Goal: Task Accomplishment & Management: Manage account settings

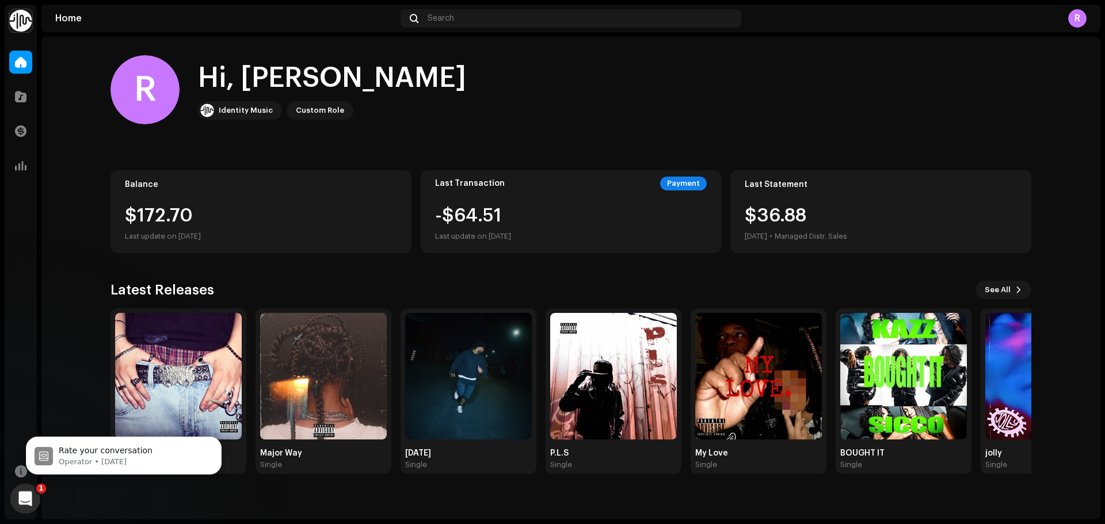
click at [14, 495] on div "Open Intercom Messenger" at bounding box center [24, 497] width 38 height 38
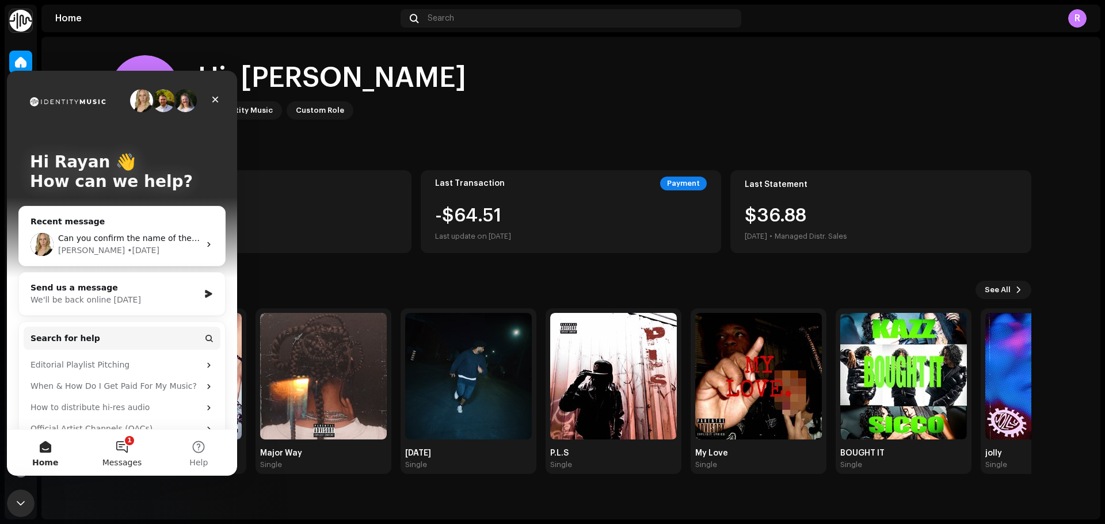
click at [123, 448] on button "1 Messages" at bounding box center [121, 453] width 77 height 46
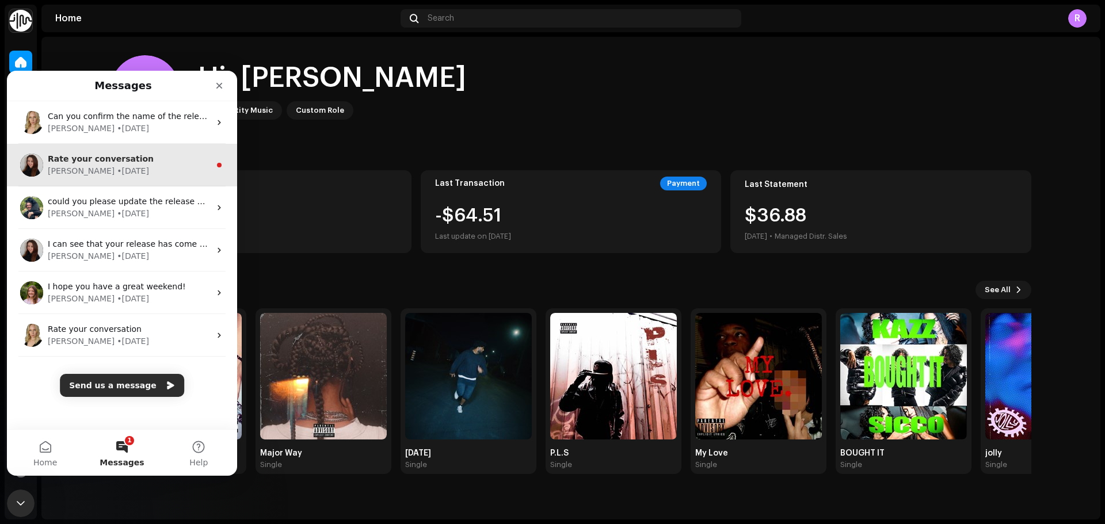
click at [121, 160] on span "Rate your conversation" at bounding box center [101, 158] width 106 height 9
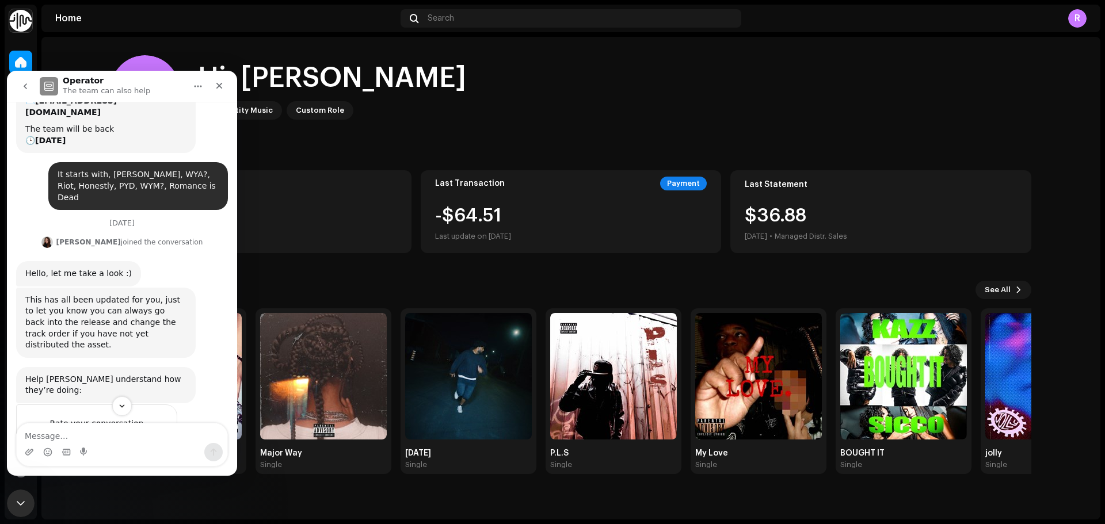
scroll to position [148, 0]
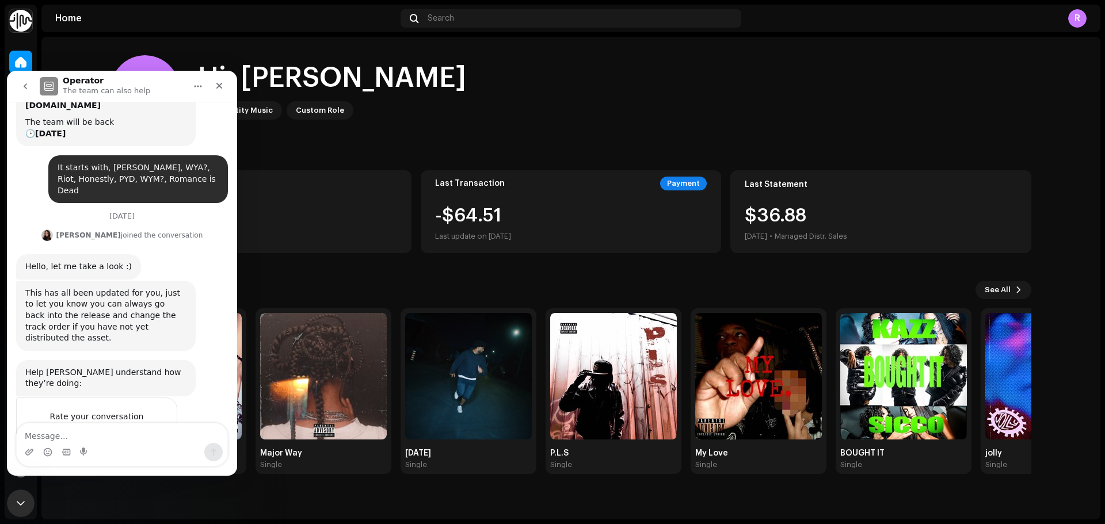
click at [21, 83] on icon "go back" at bounding box center [25, 86] width 9 height 9
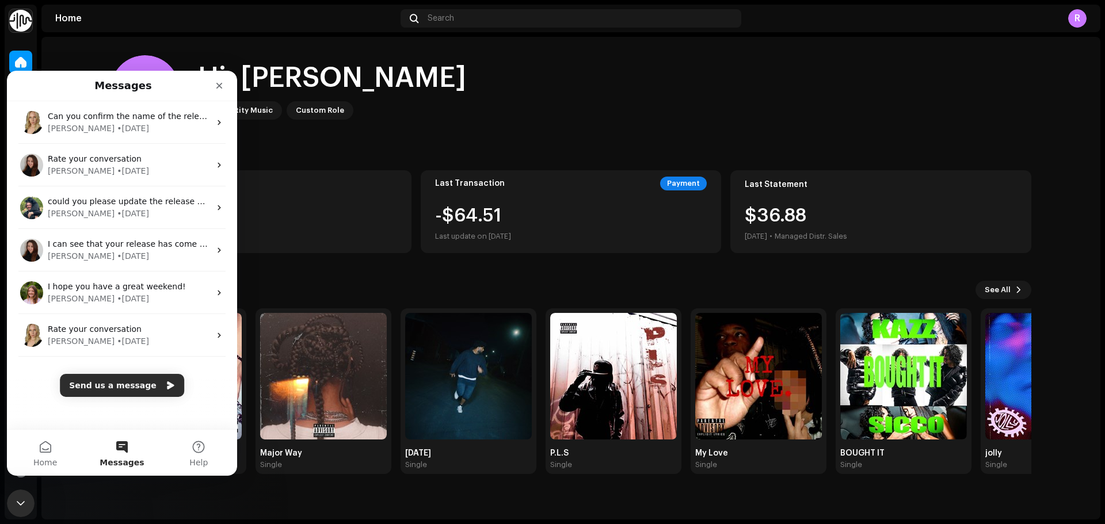
scroll to position [0, 0]
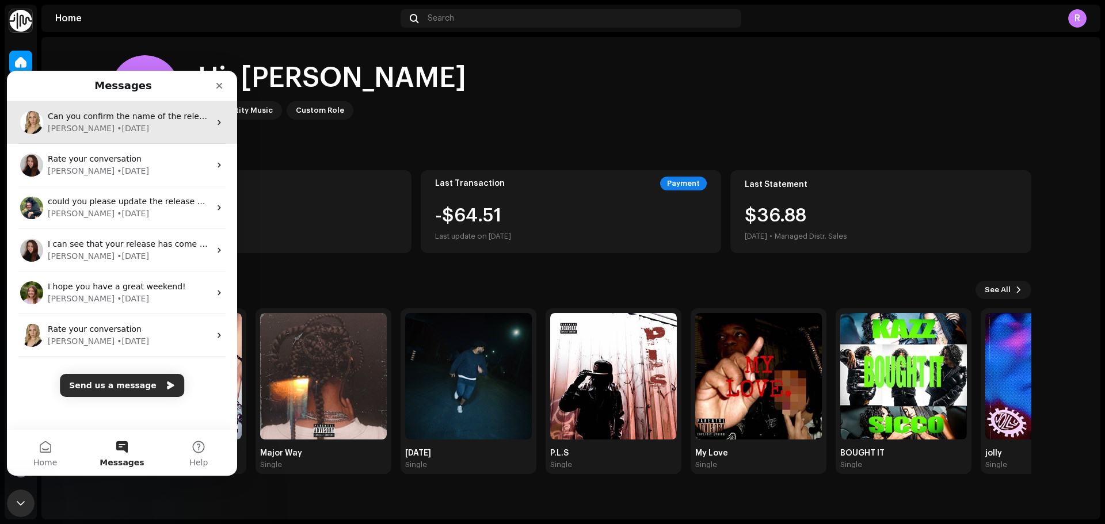
click at [140, 137] on div "Can you confirm the name of the release the licence is for please [PERSON_NAME]…" at bounding box center [122, 122] width 230 height 43
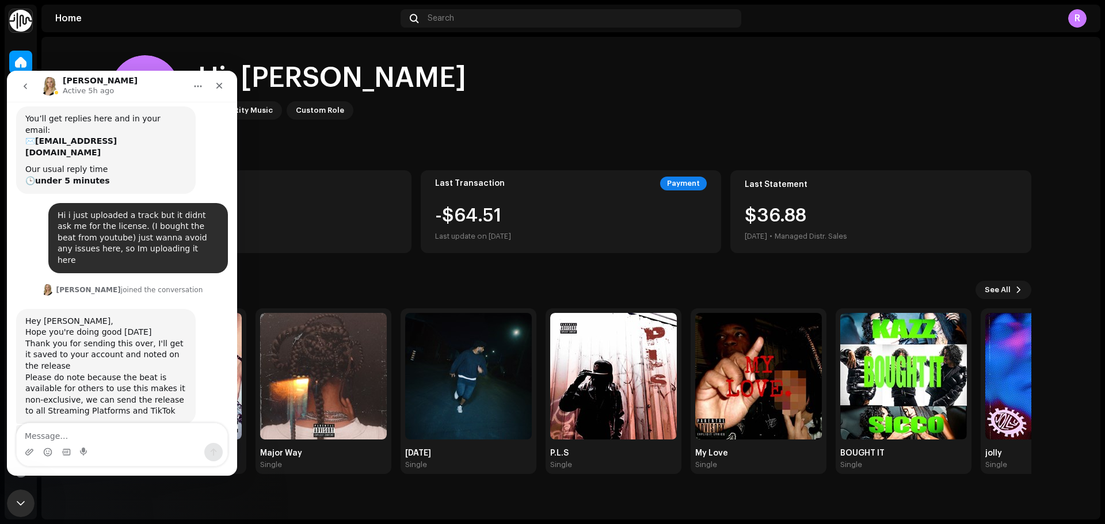
scroll to position [160, 0]
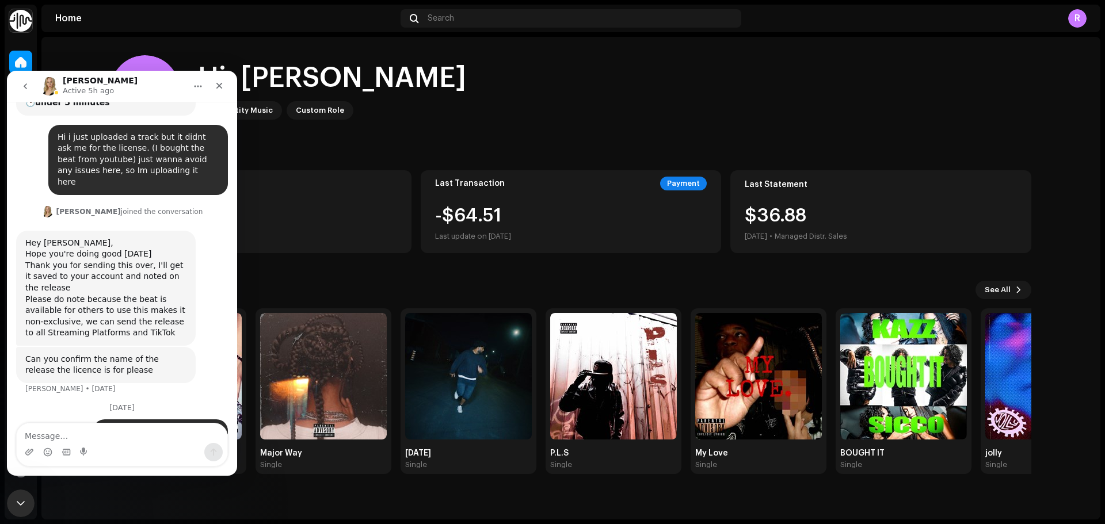
click at [281, 143] on div "R Hi, Rayan Identity Music Custom Role Balance $172.70 Last update on [DATE] La…" at bounding box center [570, 265] width 920 height 456
click at [220, 86] on icon "Close" at bounding box center [219, 86] width 6 height 6
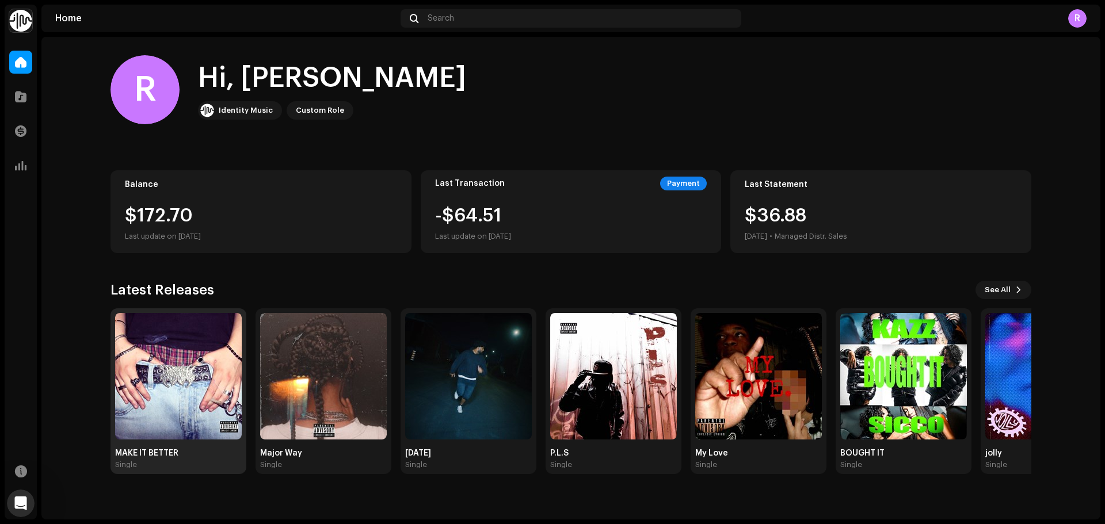
click at [217, 356] on img at bounding box center [178, 376] width 127 height 127
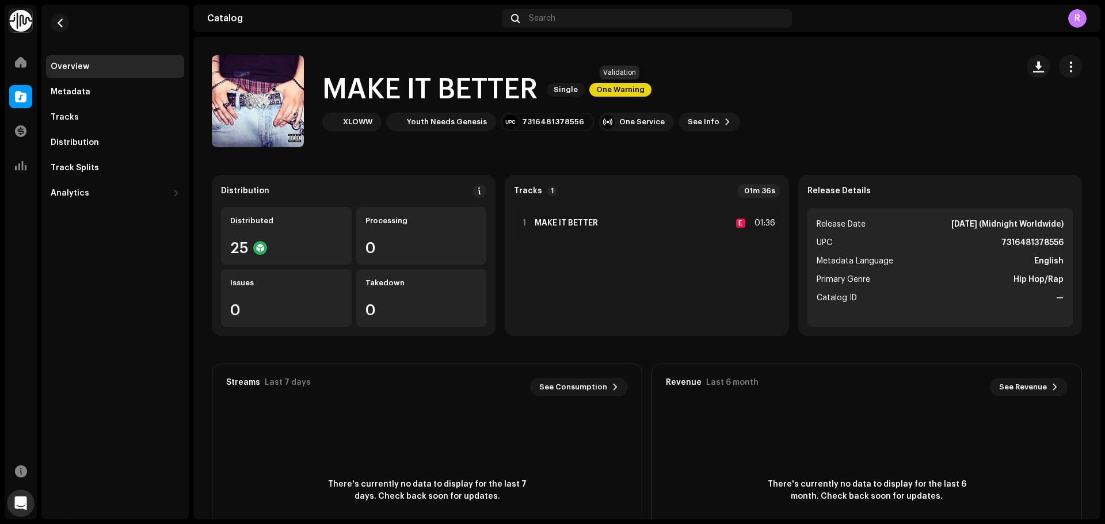
click at [622, 91] on span "One Warning" at bounding box center [620, 90] width 62 height 14
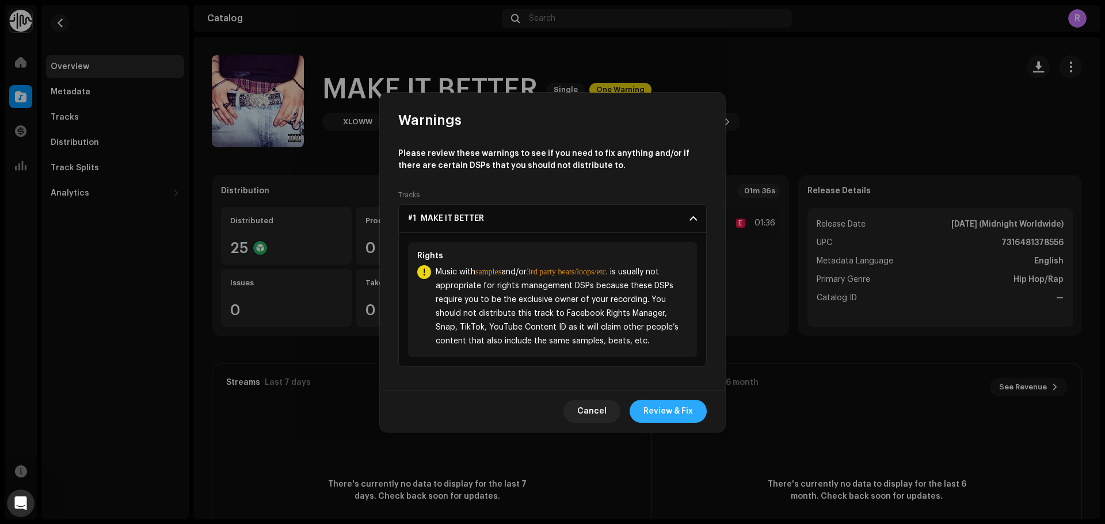
click at [676, 416] on span "Review & Fix" at bounding box center [667, 411] width 49 height 23
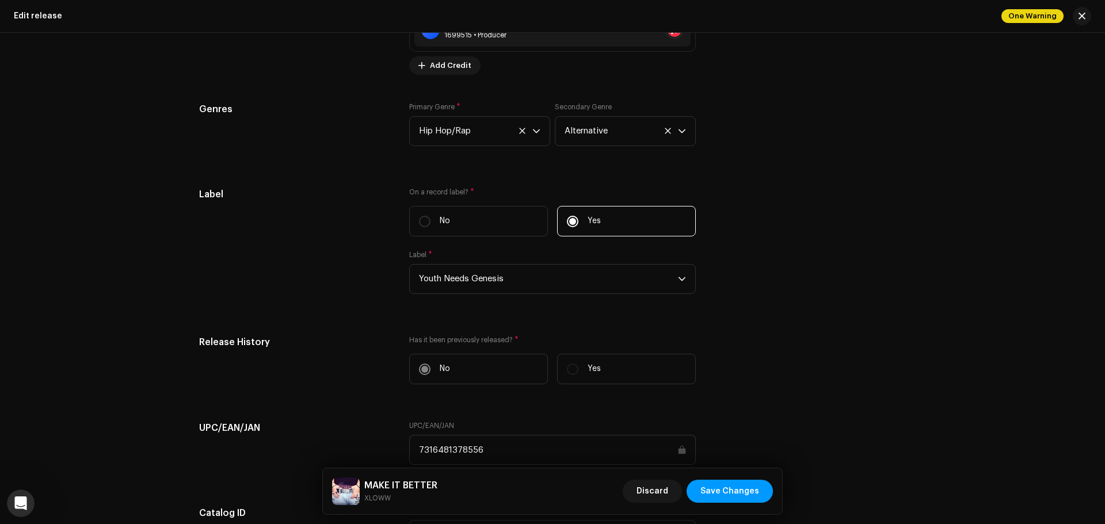
scroll to position [1740, 0]
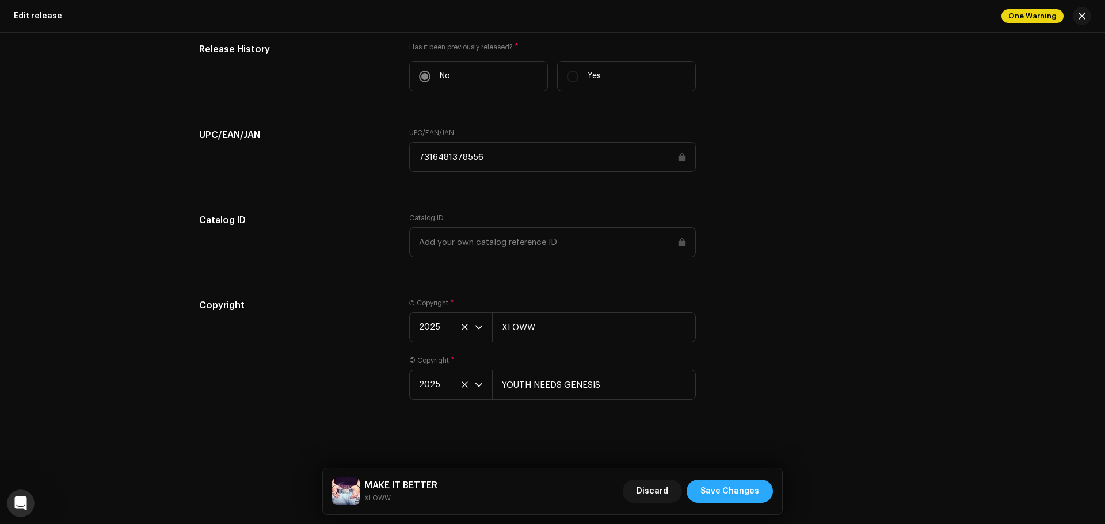
click at [744, 486] on span "Save Changes" at bounding box center [729, 491] width 59 height 23
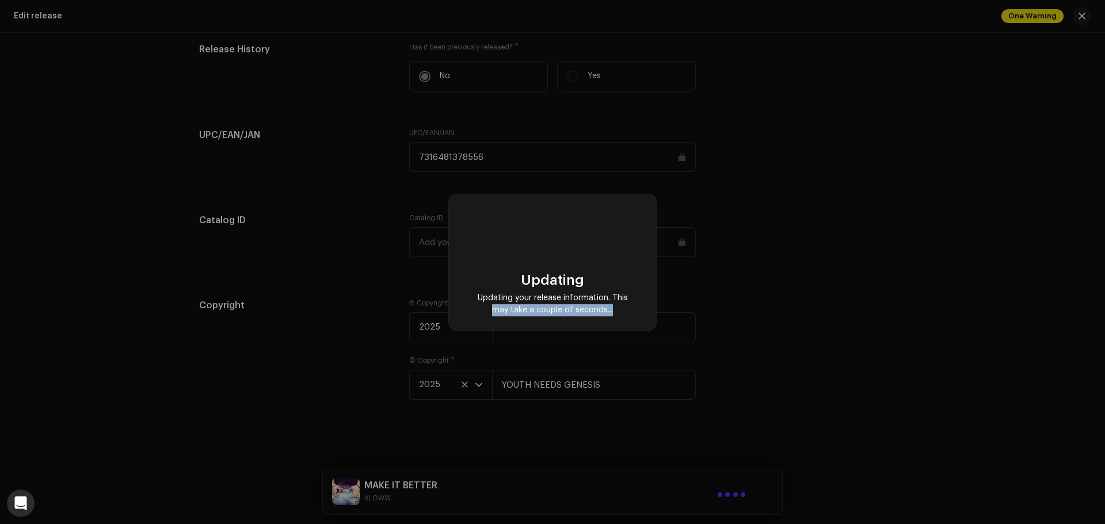
drag, startPoint x: 1101, startPoint y: 452, endPoint x: 1068, endPoint y: 30, distance: 422.9
click at [1068, 30] on div "Updating Updating your release information. This may take a couple of seconds..." at bounding box center [552, 262] width 1105 height 524
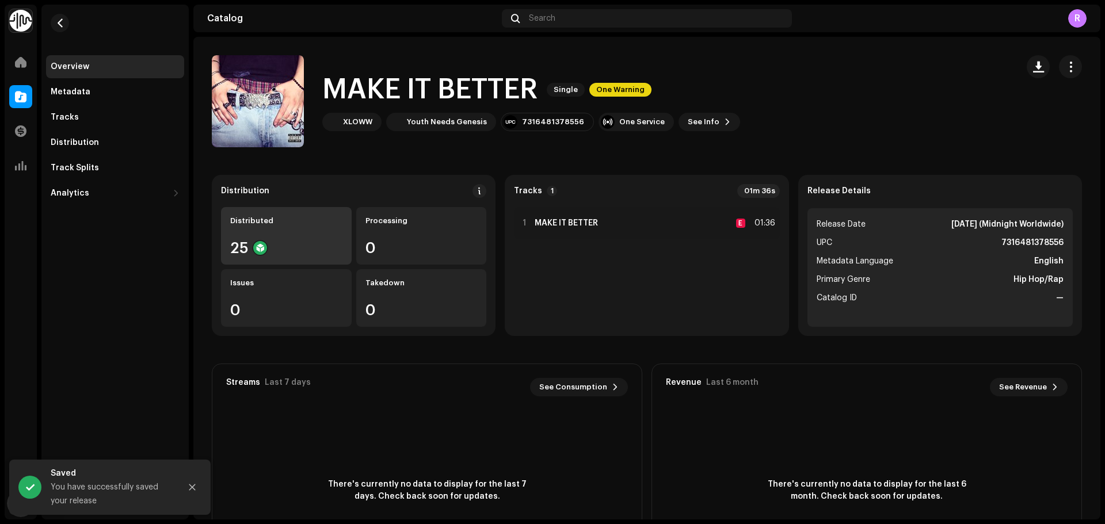
click at [285, 235] on div "Distributed 25" at bounding box center [286, 236] width 131 height 58
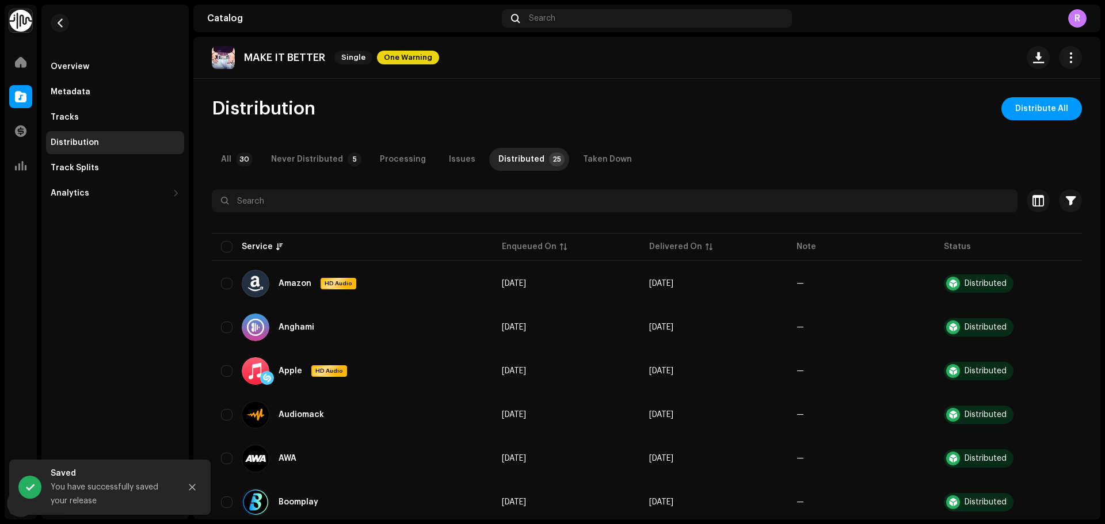
click at [402, 63] on span "One Warning" at bounding box center [408, 58] width 62 height 14
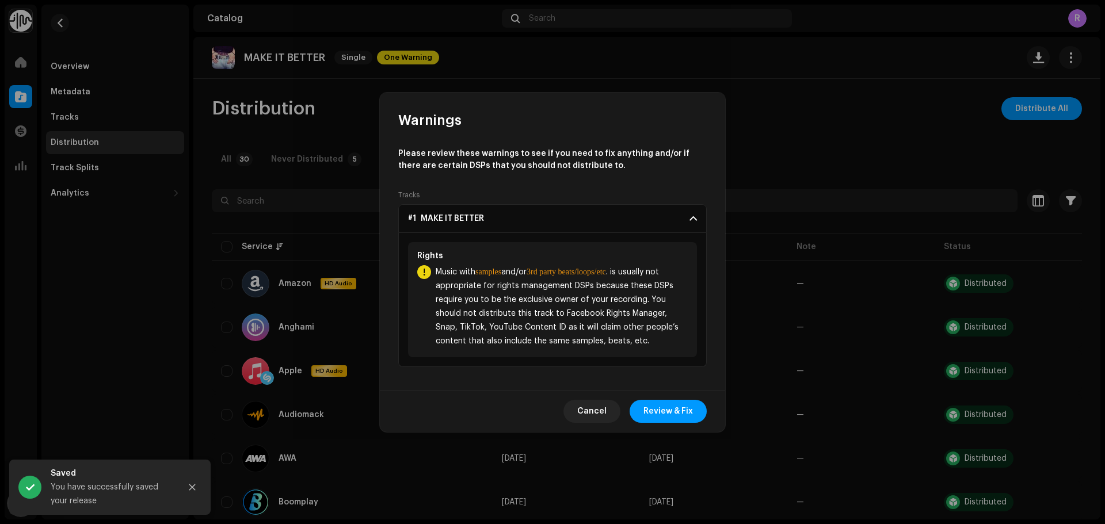
click at [427, 221] on span "#1 MAKE IT BETTER" at bounding box center [446, 218] width 76 height 9
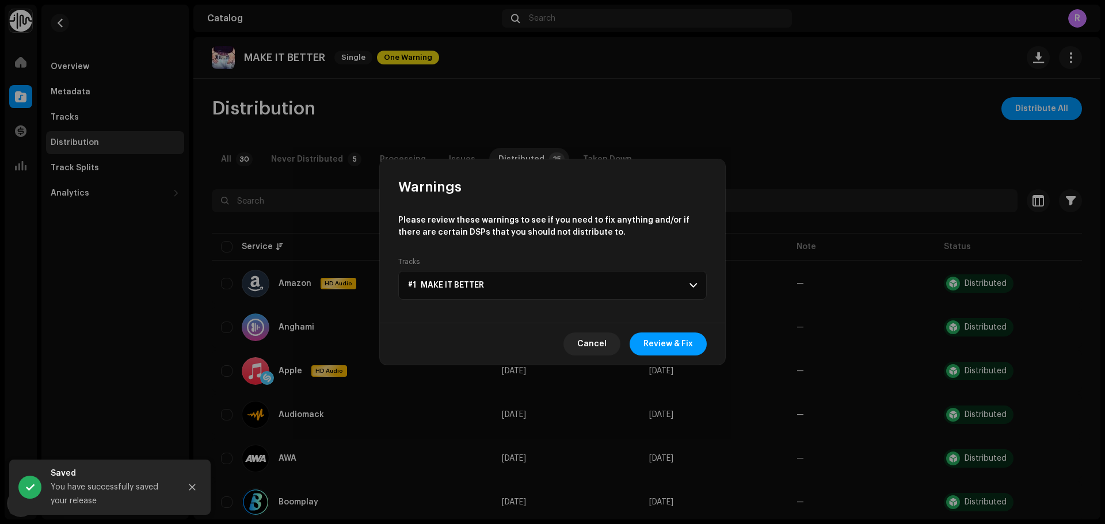
click at [427, 221] on p "Please review these warnings to see if you need to fix anything and/or if there…" at bounding box center [552, 227] width 308 height 24
click at [437, 299] on p-accordion-header "#1 MAKE IT BETTER" at bounding box center [552, 285] width 308 height 29
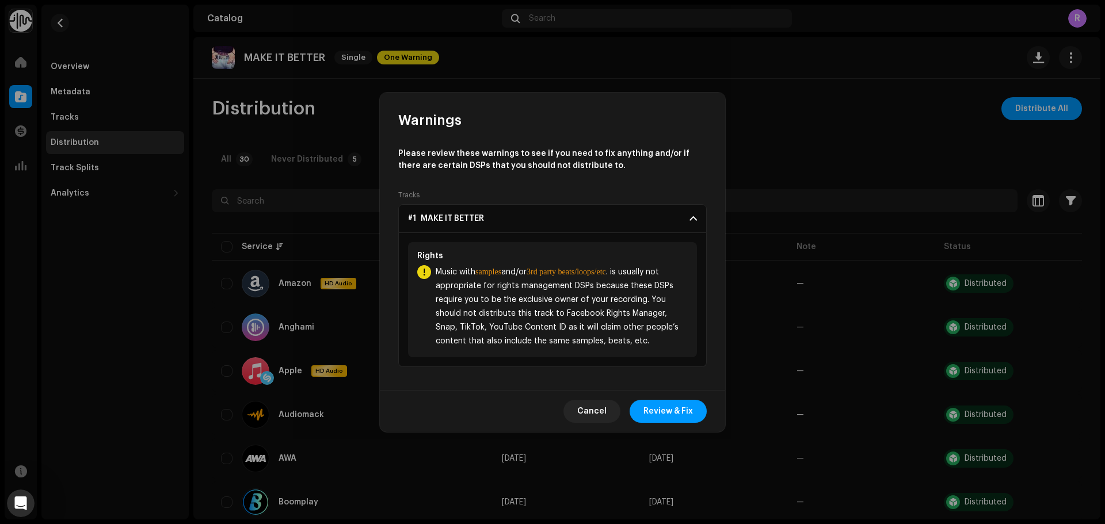
click at [453, 270] on span "Music with samples and/or 3rd party beats/loops/etc . is usually not appropriat…" at bounding box center [562, 306] width 252 height 83
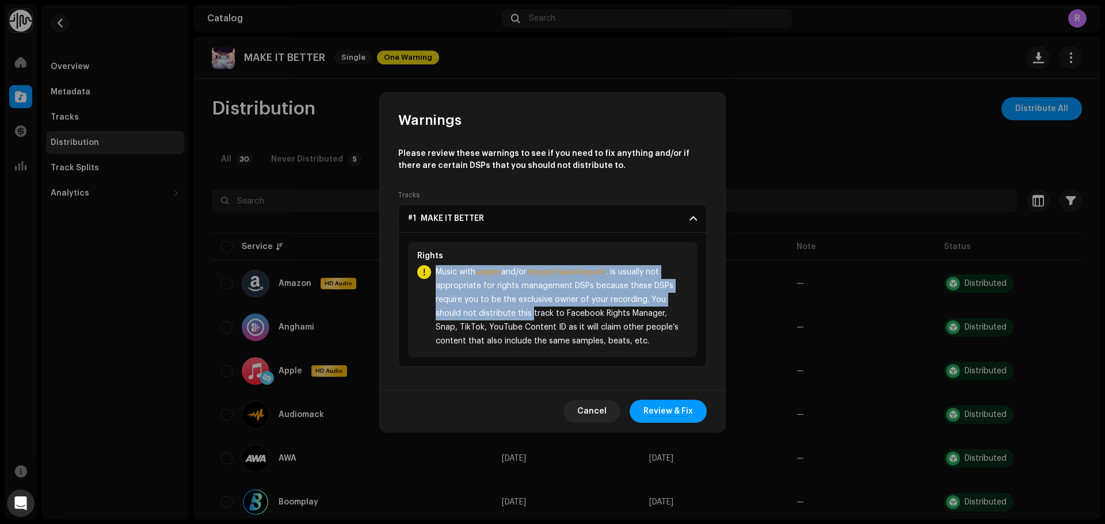
drag, startPoint x: 453, startPoint y: 270, endPoint x: 580, endPoint y: 330, distance: 141.0
click at [583, 307] on span "Music with samples and/or 3rd party beats/loops/etc . is usually not appropriat…" at bounding box center [562, 306] width 252 height 83
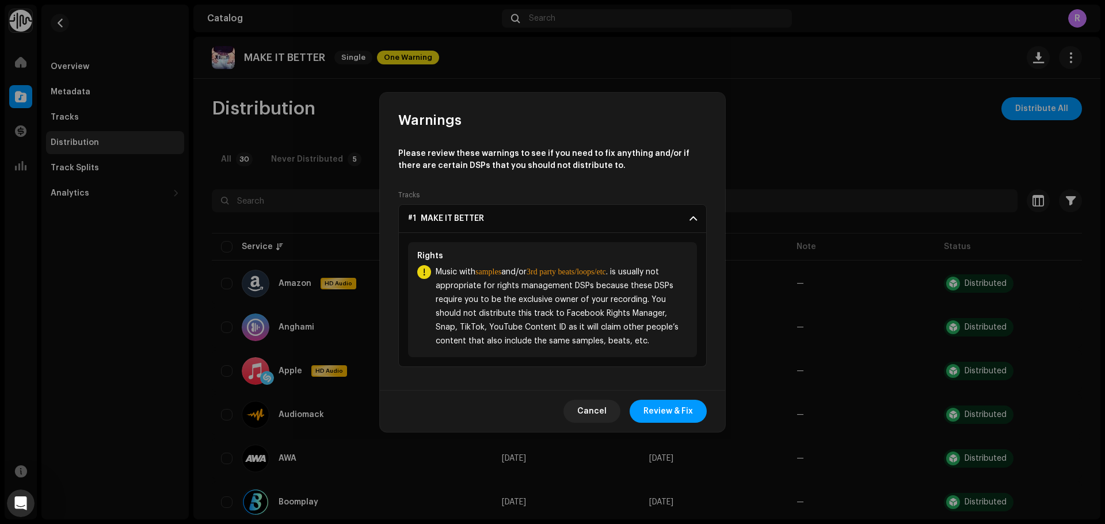
click at [590, 347] on span "Music with samples and/or 3rd party beats/loops/etc . is usually not appropriat…" at bounding box center [562, 306] width 252 height 83
click at [650, 419] on span "Review & Fix" at bounding box center [667, 411] width 49 height 23
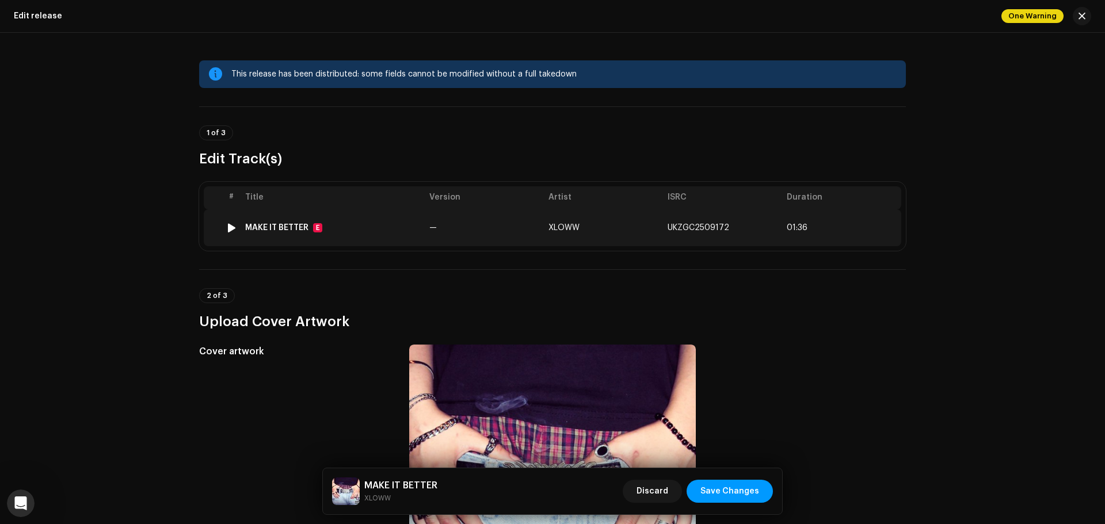
click at [323, 220] on td "MAKE IT BETTER E" at bounding box center [332, 227] width 184 height 37
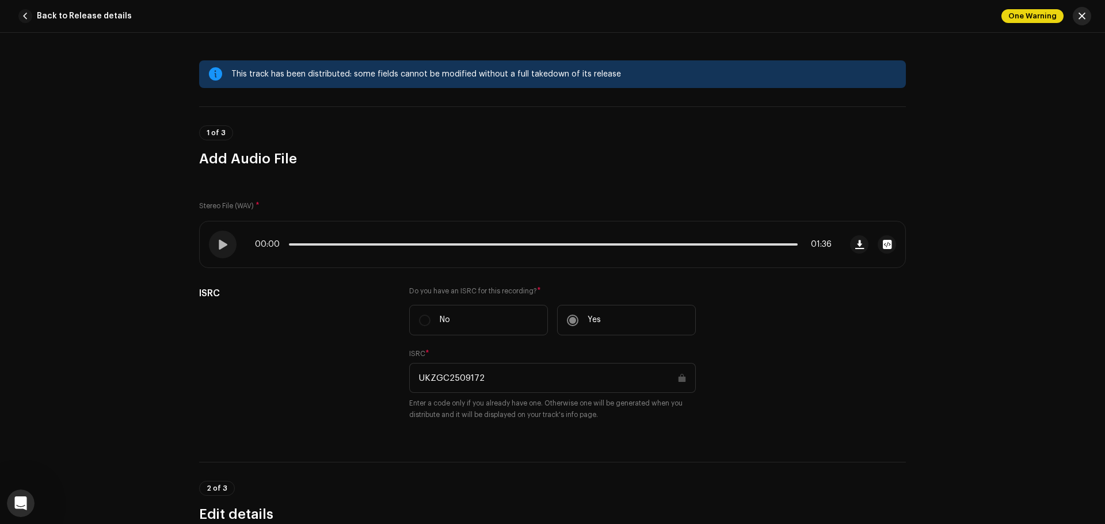
click at [1082, 17] on span "button" at bounding box center [1081, 16] width 7 height 9
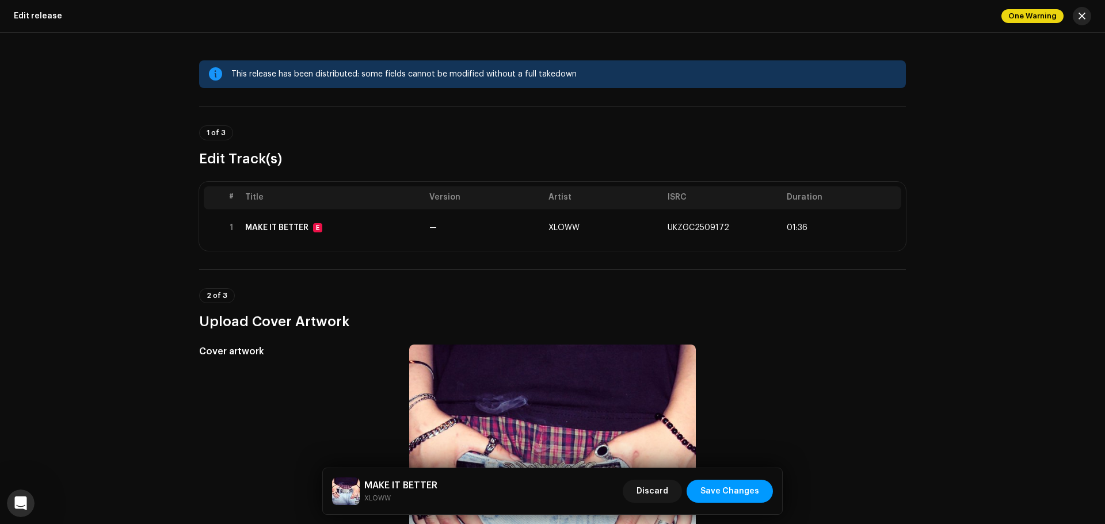
click at [1087, 16] on button "button" at bounding box center [1081, 16] width 18 height 18
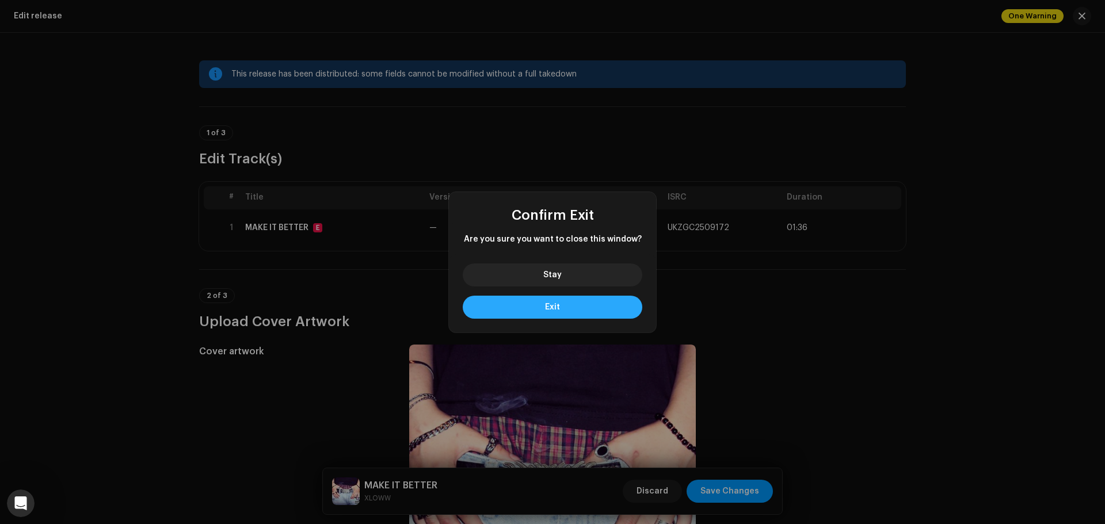
click at [543, 303] on button "Exit" at bounding box center [552, 307] width 179 height 23
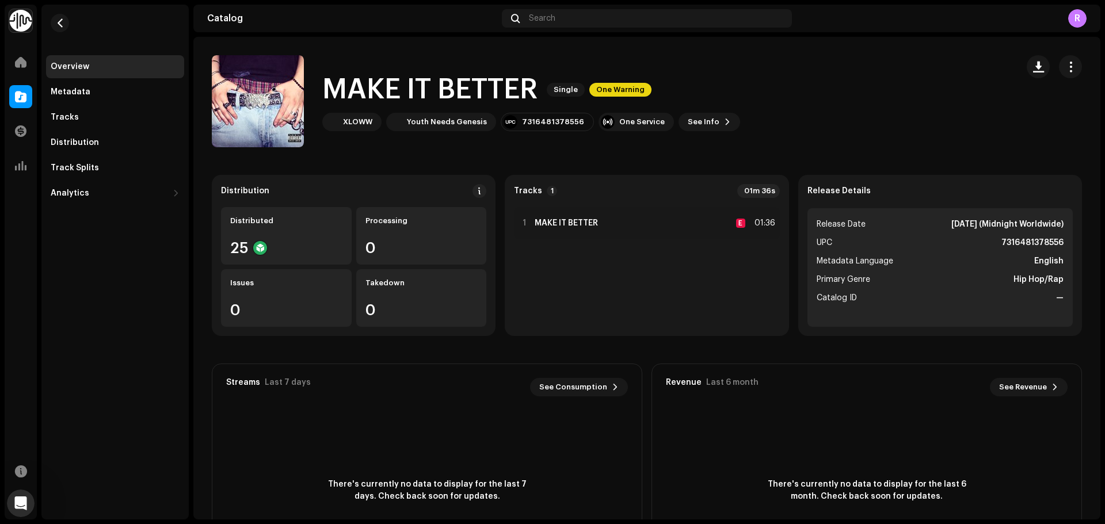
click at [94, 131] on div "Overview Metadata Tracks Distribution Track Splits Analytics Consumption Engage…" at bounding box center [115, 130] width 138 height 150
click at [91, 138] on div "Distribution" at bounding box center [75, 142] width 48 height 9
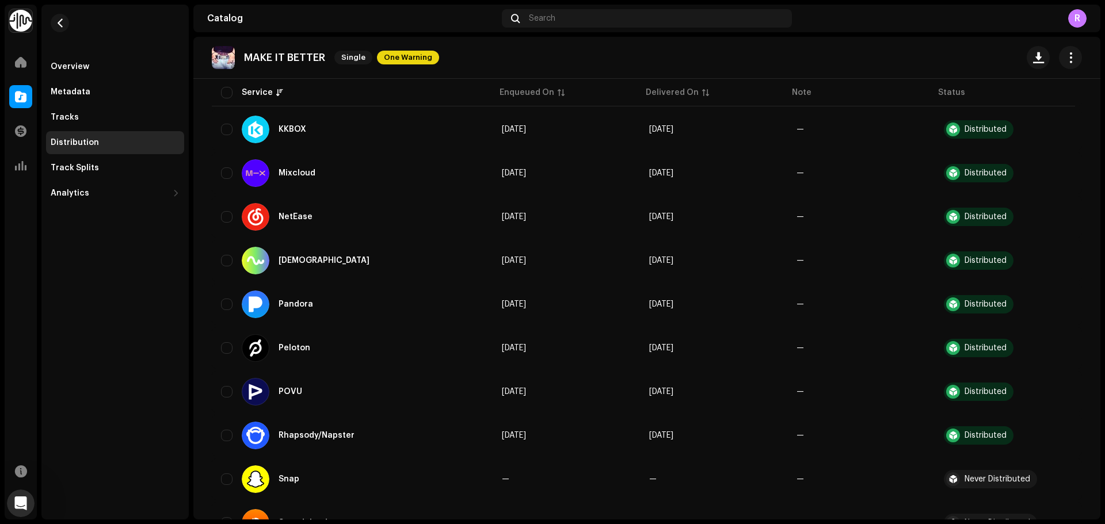
scroll to position [805, 0]
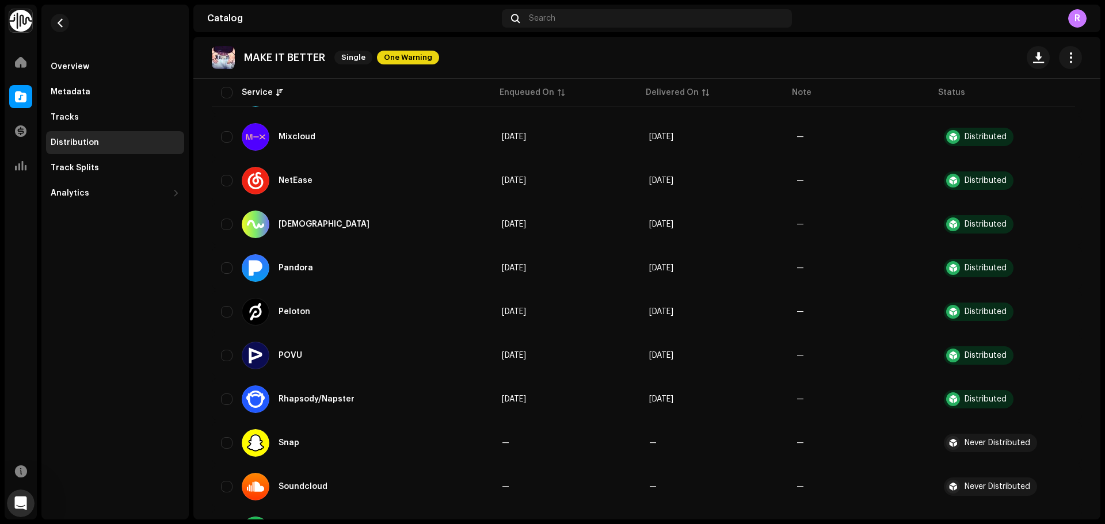
drag, startPoint x: 1101, startPoint y: 329, endPoint x: 1098, endPoint y: 349, distance: 20.3
click at [1098, 349] on div "BACKYARD WORLDWIDE Home Catalog Transactions Analytics Resources Overview Metad…" at bounding box center [552, 262] width 1105 height 524
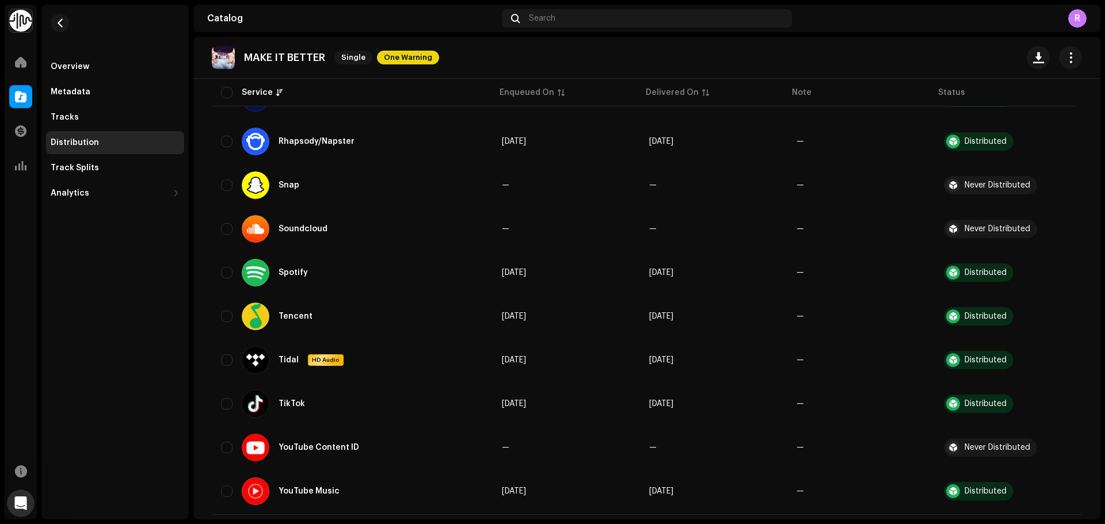
scroll to position [1086, 0]
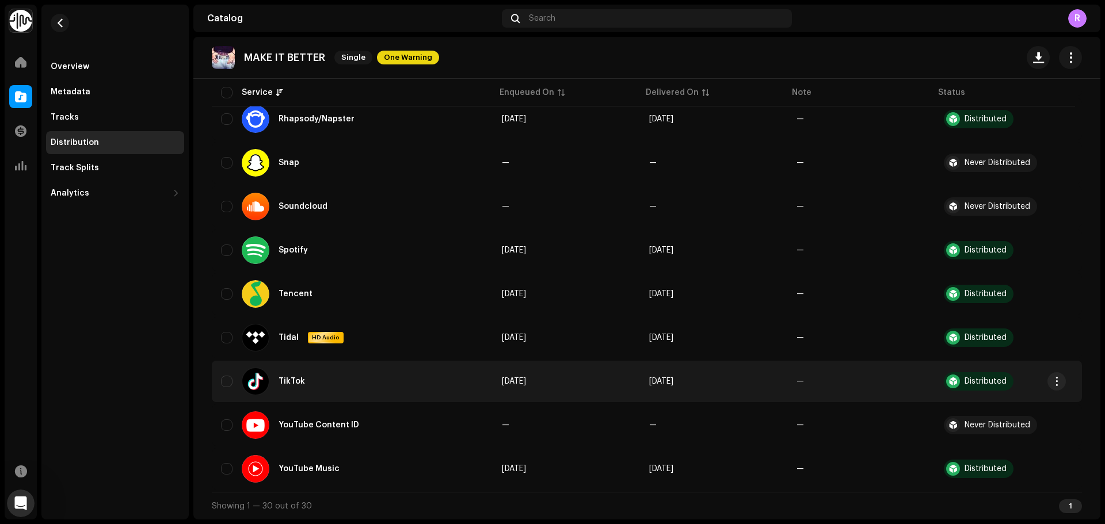
click at [225, 388] on div "TikTok" at bounding box center [352, 382] width 262 height 28
click at [1052, 379] on span "button" at bounding box center [1056, 381] width 9 height 9
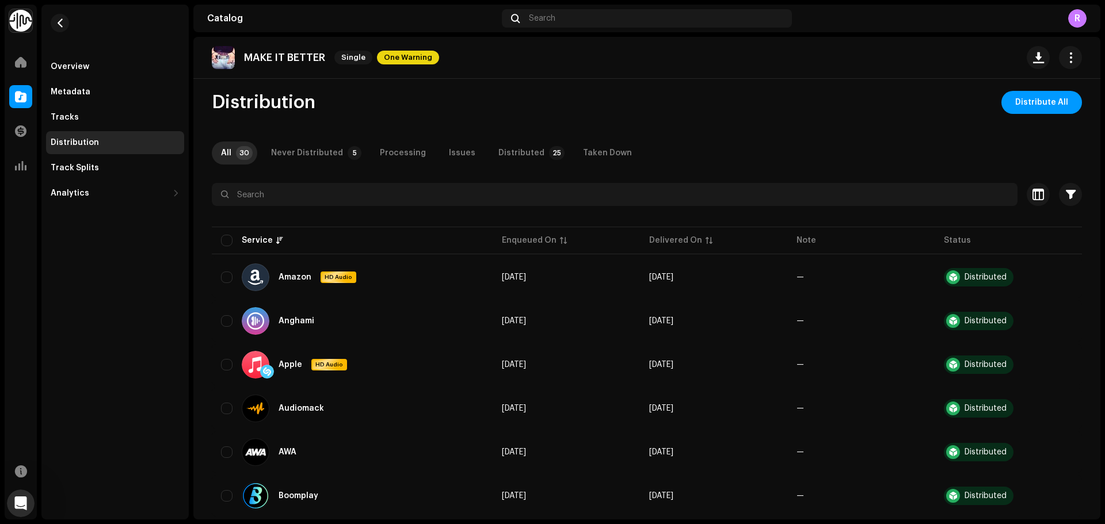
scroll to position [0, 0]
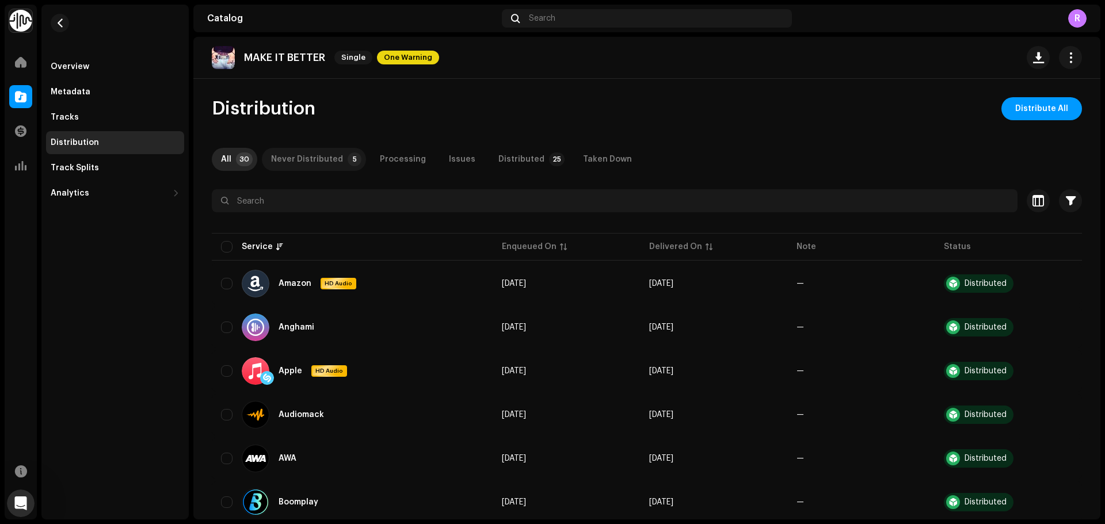
click at [323, 154] on div "Never Distributed" at bounding box center [307, 159] width 72 height 23
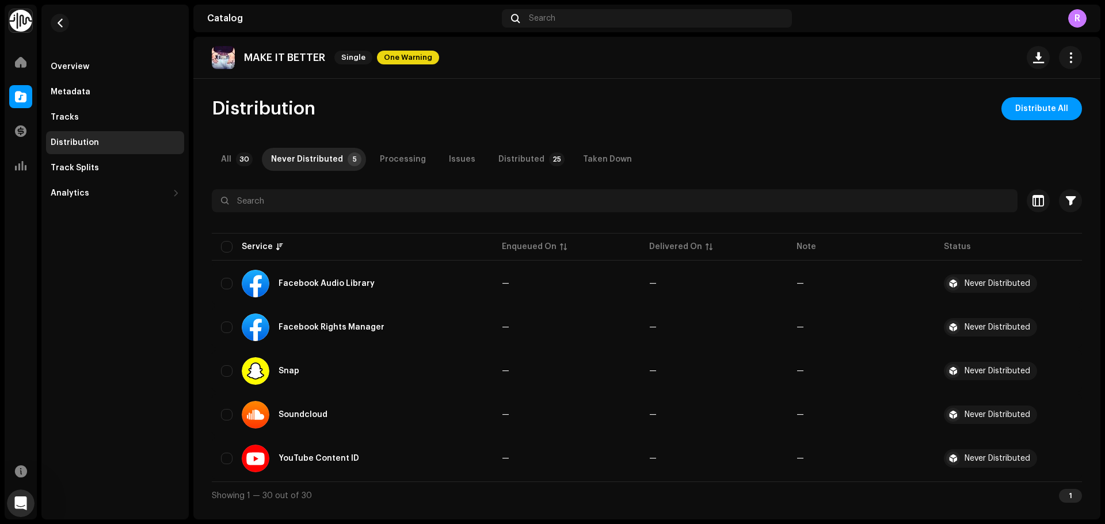
click at [424, 55] on span "One Warning" at bounding box center [408, 58] width 62 height 14
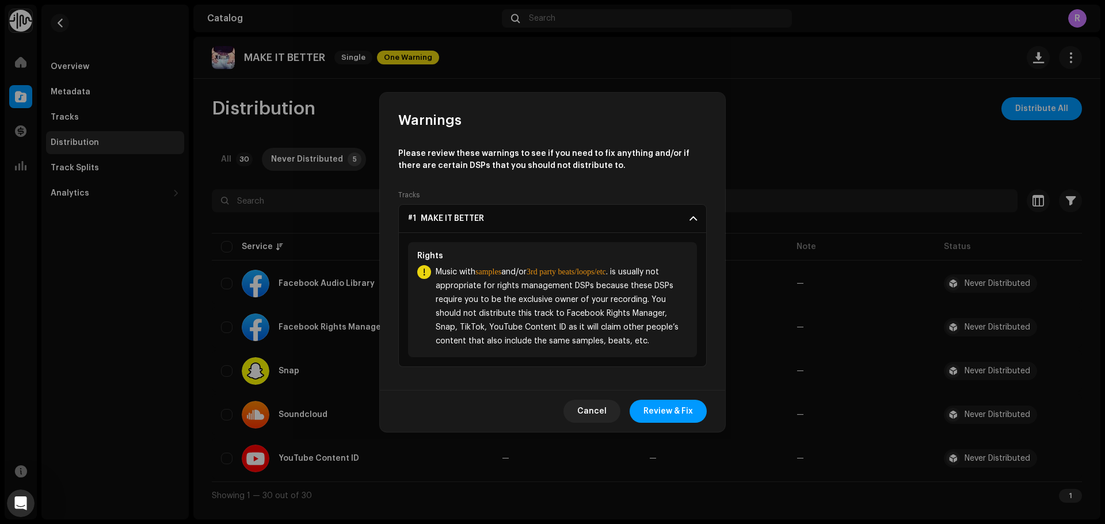
click at [627, 313] on span "Music with samples and/or 3rd party beats/loops/etc . is usually not appropriat…" at bounding box center [562, 306] width 252 height 83
drag, startPoint x: 627, startPoint y: 313, endPoint x: 549, endPoint y: 329, distance: 79.3
click at [620, 321] on span "Music with samples and/or 3rd party beats/loops/etc . is usually not appropriat…" at bounding box center [562, 306] width 252 height 83
click at [534, 331] on span "Music with samples and/or 3rd party beats/loops/etc . is usually not appropriat…" at bounding box center [562, 306] width 252 height 83
click at [533, 329] on span "Music with samples and/or 3rd party beats/loops/etc . is usually not appropriat…" at bounding box center [562, 306] width 252 height 83
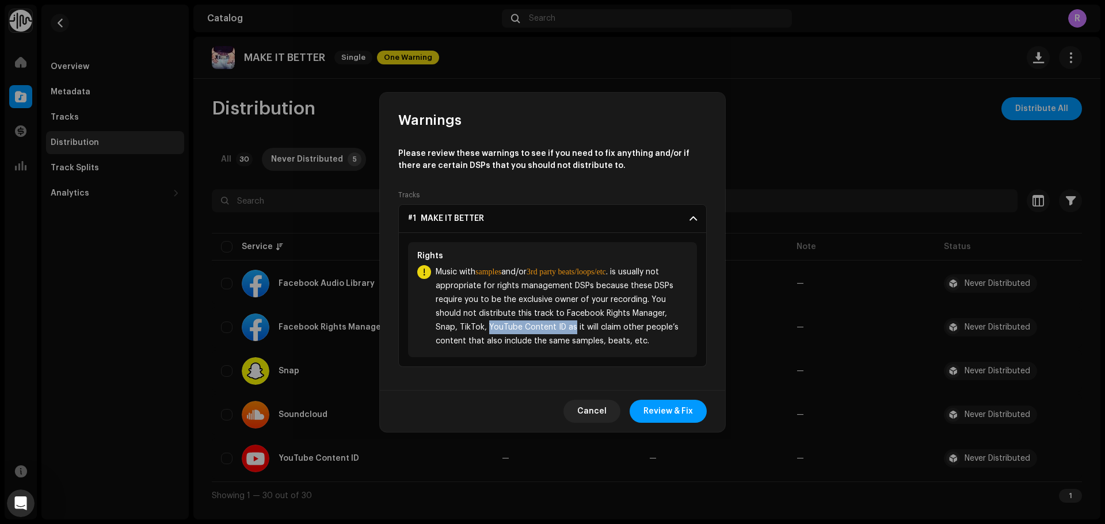
drag, startPoint x: 533, startPoint y: 329, endPoint x: 605, endPoint y: 329, distance: 71.9
click at [605, 329] on span "Music with samples and/or 3rd party beats/loops/etc . is usually not appropriat…" at bounding box center [562, 306] width 252 height 83
click at [602, 400] on span "Cancel" at bounding box center [591, 411] width 29 height 23
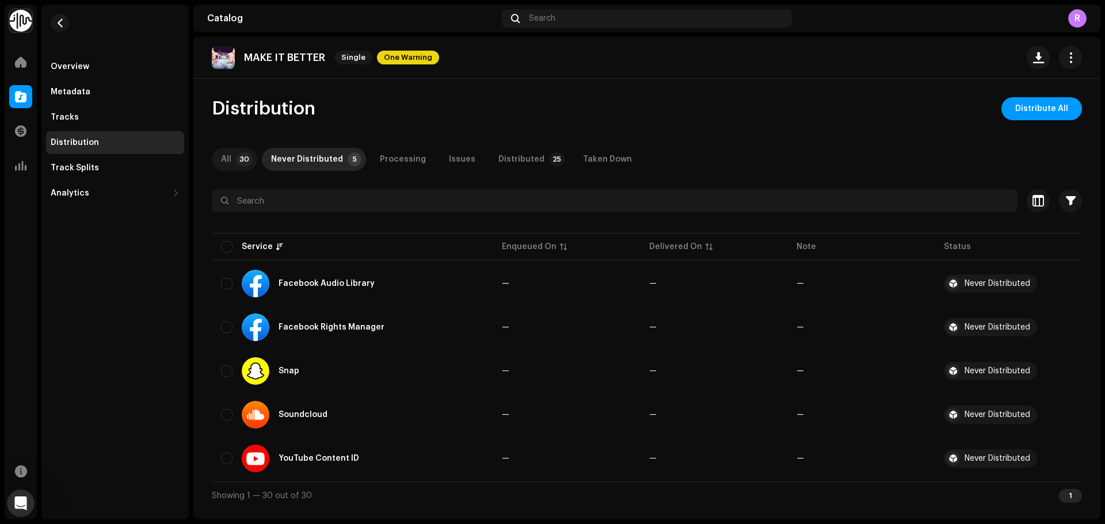
click at [231, 156] on div "All" at bounding box center [226, 159] width 10 height 23
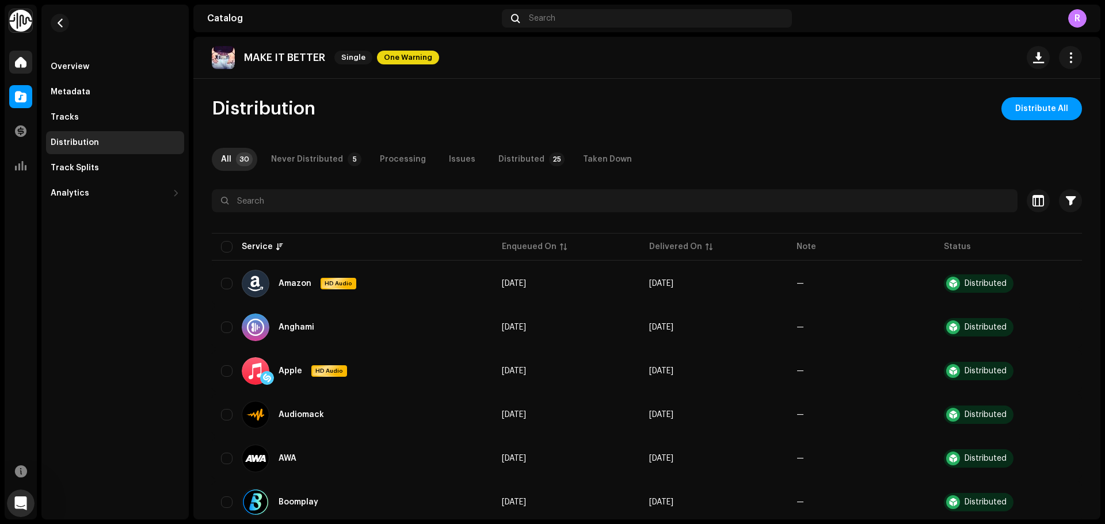
click at [25, 63] on span at bounding box center [21, 62] width 12 height 9
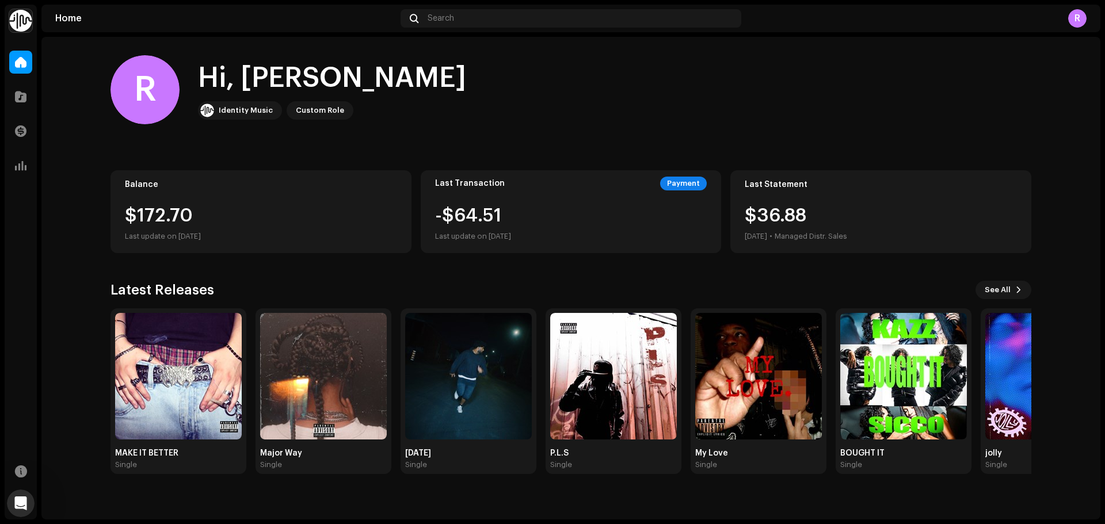
click at [180, 220] on div "$172.70" at bounding box center [261, 216] width 272 height 18
click at [9, 97] on div at bounding box center [20, 96] width 23 height 23
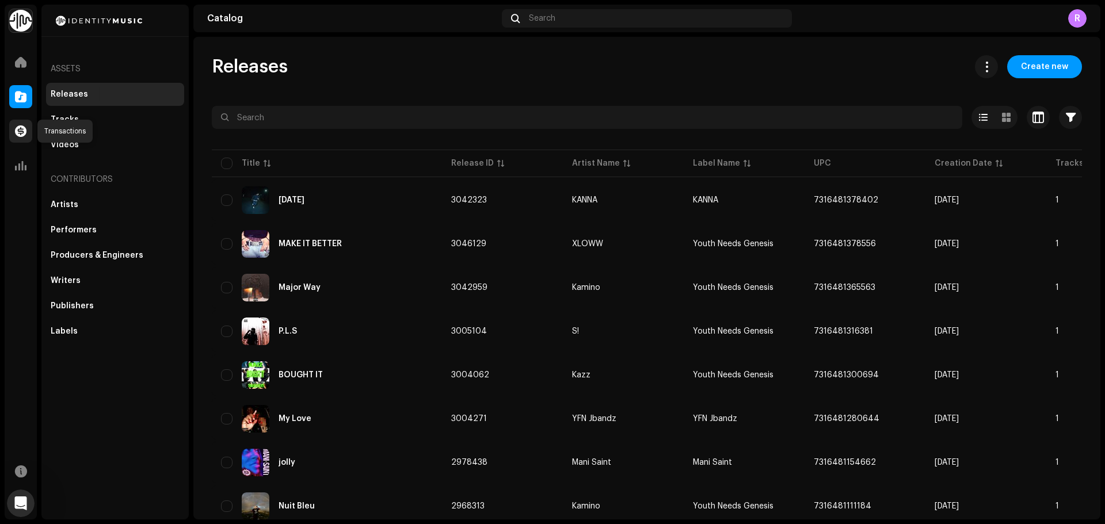
click at [12, 136] on div at bounding box center [20, 131] width 23 height 23
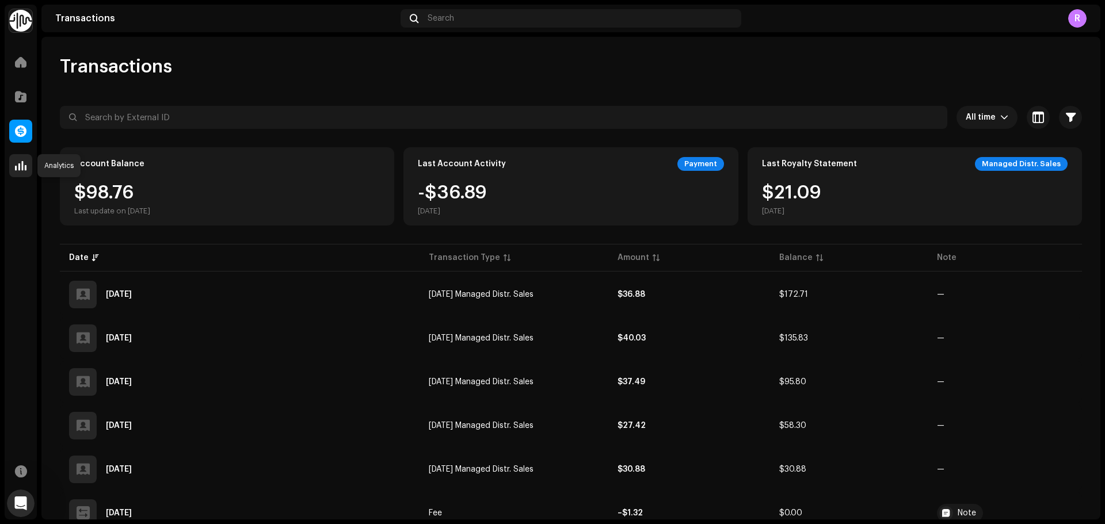
click at [15, 170] on span at bounding box center [21, 165] width 12 height 9
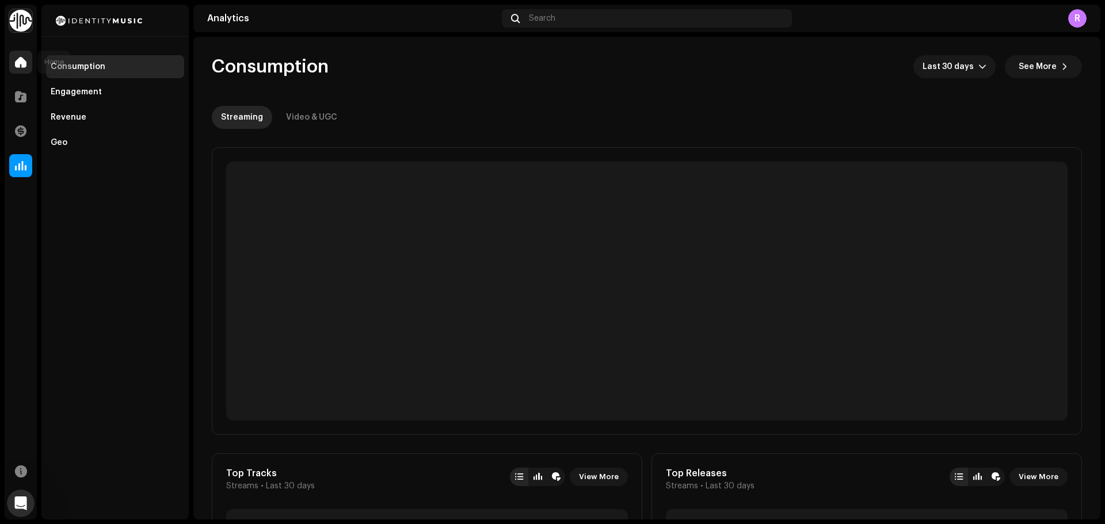
click at [14, 60] on div at bounding box center [20, 62] width 23 height 23
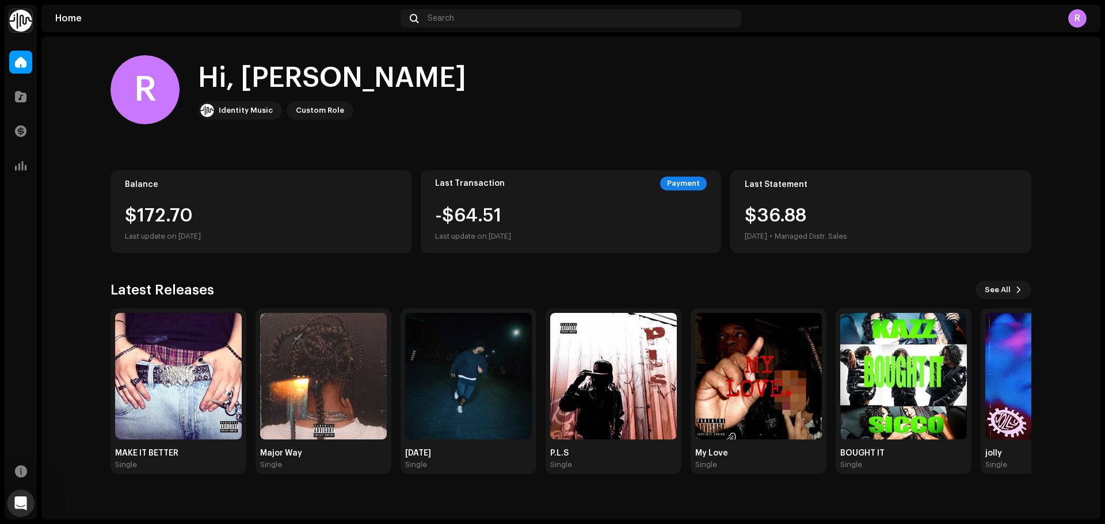
click at [27, 12] on img at bounding box center [20, 20] width 23 height 23
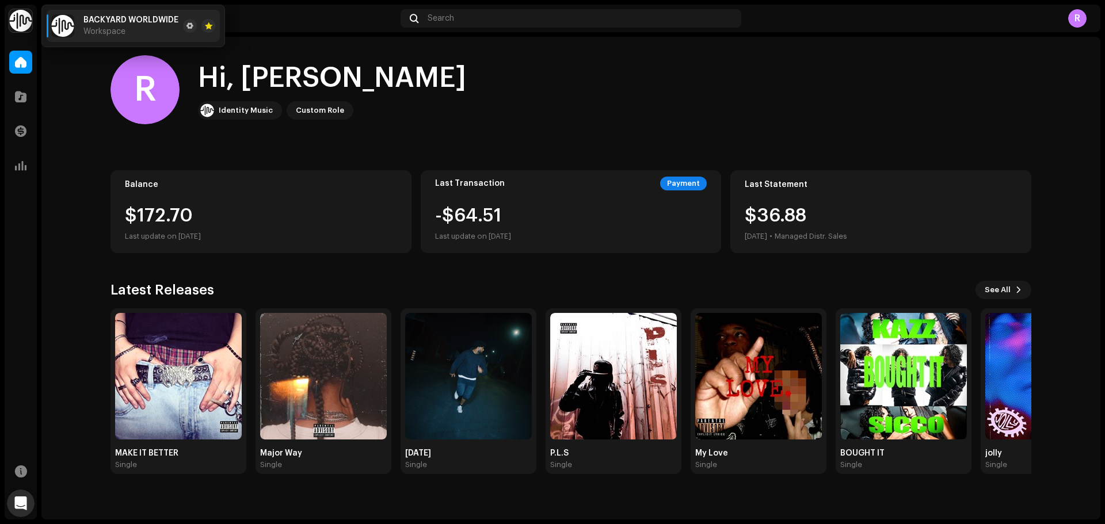
click at [198, 492] on div "R Hi, Rayan Identity Music Custom Role Balance $172.70 Last update on [DATE] La…" at bounding box center [570, 278] width 1059 height 483
